Goal: Task Accomplishment & Management: Complete application form

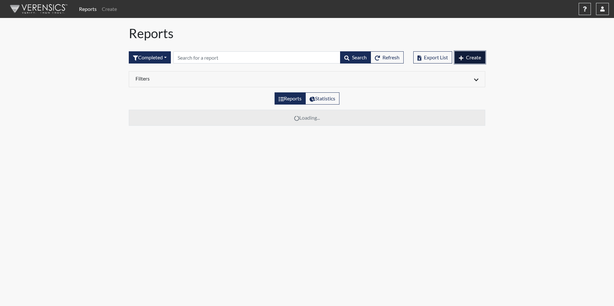
click at [479, 56] on span "Create" at bounding box center [473, 57] width 15 height 6
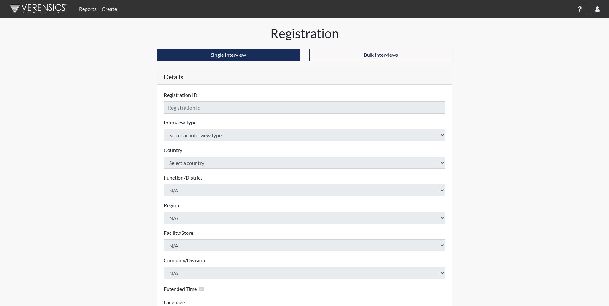
checkbox input "true"
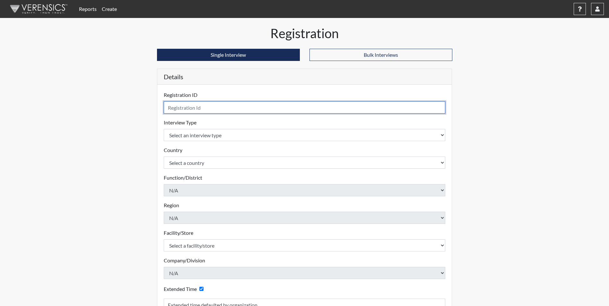
click at [198, 110] on input "text" at bounding box center [305, 107] width 282 height 12
type input "[PERSON_NAME] 0824"
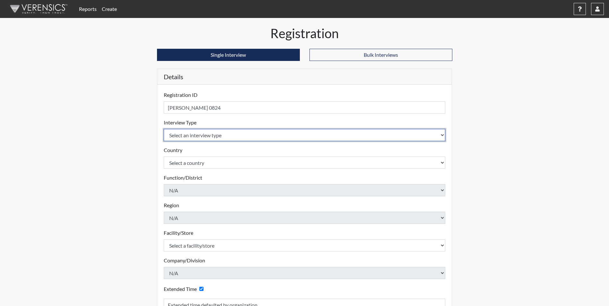
click at [187, 139] on select "Select an interview type Corrections Pre-Employment" at bounding box center [305, 135] width 282 height 12
select select "ff733e93-e1bf-11ea-9c9f-0eff0cf7eb8f"
click at [164, 129] on select "Select an interview type Corrections Pre-Employment" at bounding box center [305, 135] width 282 height 12
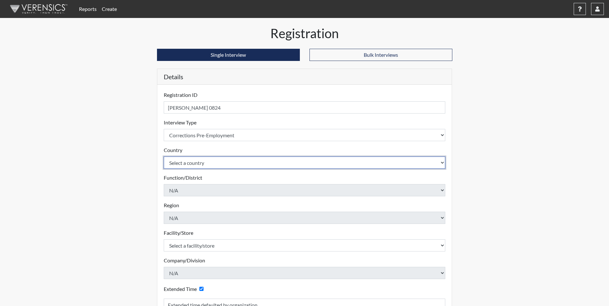
click at [196, 164] on select "Select a country [GEOGRAPHIC_DATA] [GEOGRAPHIC_DATA]" at bounding box center [305, 163] width 282 height 12
select select "united-states-of-[GEOGRAPHIC_DATA]"
click at [164, 157] on select "Select a country [GEOGRAPHIC_DATA] [GEOGRAPHIC_DATA]" at bounding box center [305, 163] width 282 height 12
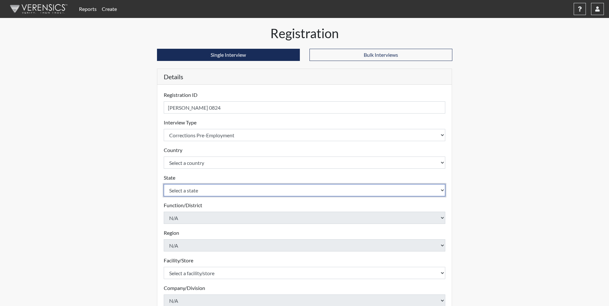
click at [196, 192] on select "Select a state [US_STATE] [US_STATE] [US_STATE] [US_STATE] [US_STATE] [US_STATE…" at bounding box center [305, 190] width 282 height 12
select select "SC"
click at [164, 184] on select "Select a state [US_STATE] [US_STATE] [US_STATE] [US_STATE] [US_STATE] [US_STATE…" at bounding box center [305, 190] width 282 height 12
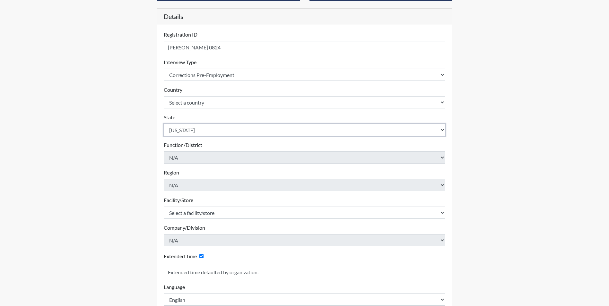
scroll to position [64, 0]
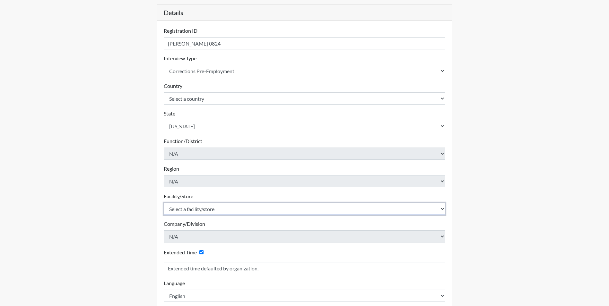
click at [199, 211] on select "Select a facility/store [GEOGRAPHIC_DATA] CI Broad River CI [PERSON_NAME] CI Di…" at bounding box center [305, 209] width 282 height 12
select select "c6e33473-242b-401e-8fed-f89f69c19afd"
click at [164, 203] on select "Select a facility/store [GEOGRAPHIC_DATA] CI Broad River CI [PERSON_NAME] CI Di…" at bounding box center [305, 209] width 282 height 12
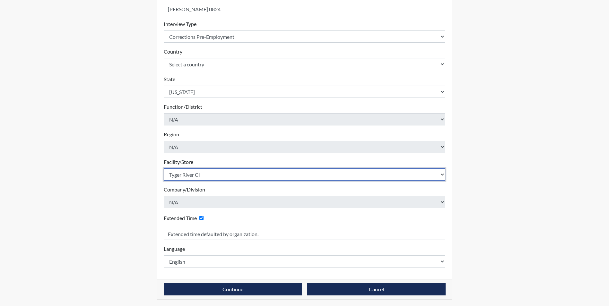
scroll to position [100, 0]
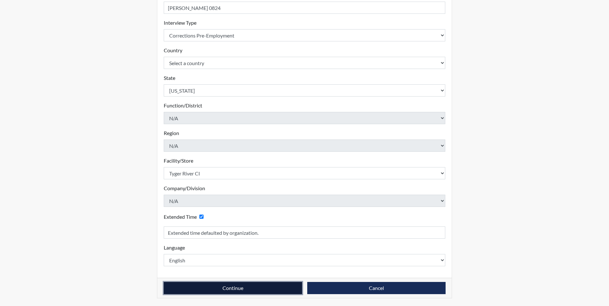
click at [232, 288] on button "Continue" at bounding box center [233, 288] width 138 height 12
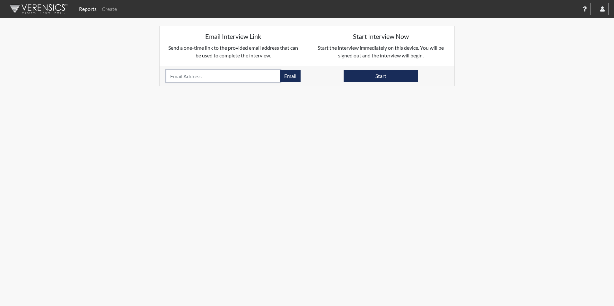
click at [177, 78] on input "email" at bounding box center [223, 76] width 114 height 12
paste input "[EMAIL_ADDRESS][DOMAIN_NAME]"
type input "[EMAIL_ADDRESS][DOMAIN_NAME]"
click at [289, 76] on button "Email" at bounding box center [290, 76] width 21 height 12
